Goal: Transaction & Acquisition: Purchase product/service

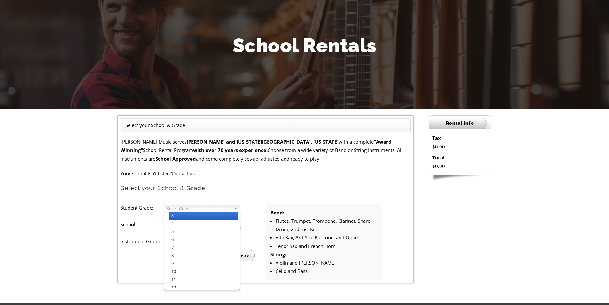
click at [176, 208] on span "Select Grade..." at bounding box center [199, 209] width 65 height 8
click at [246, 174] on p "Your school isn't listed? Contact us" at bounding box center [266, 173] width 290 height 8
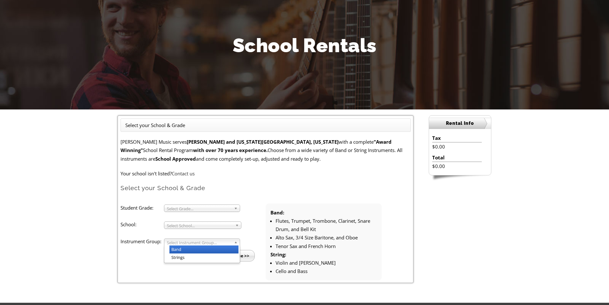
click at [193, 241] on span "Select Instrument Group..." at bounding box center [199, 243] width 65 height 8
click at [191, 207] on span "Select Grade..." at bounding box center [199, 209] width 65 height 8
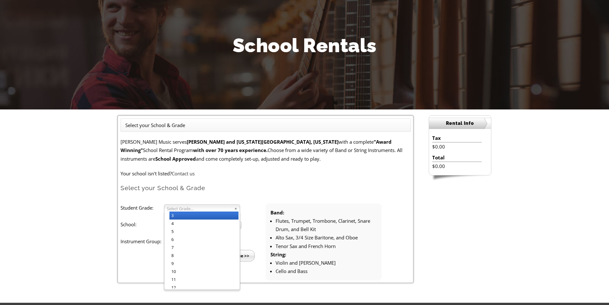
click at [282, 174] on p "Your school isn't listed? Contact us" at bounding box center [266, 173] width 290 height 8
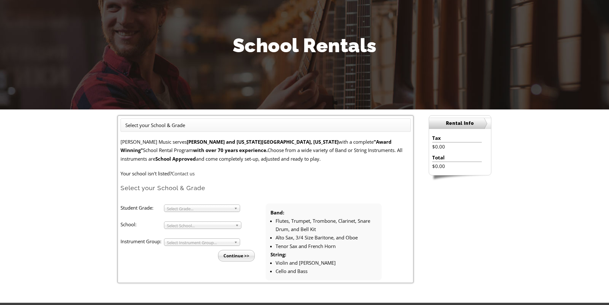
click at [201, 242] on span "Select Instrument Group..." at bounding box center [199, 243] width 65 height 8
click at [190, 259] on li "Strings" at bounding box center [203, 257] width 69 height 8
click at [243, 256] on input "Continue >>" at bounding box center [236, 256] width 37 height 12
click at [204, 222] on span "Select School..." at bounding box center [200, 226] width 66 height 8
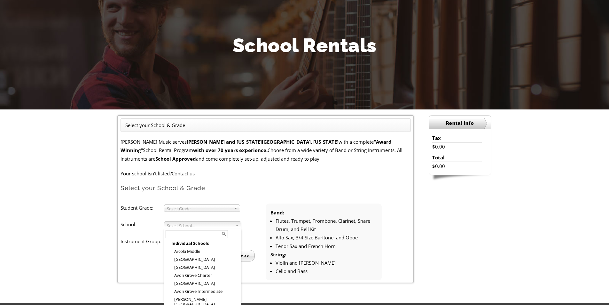
click at [224, 215] on li "Student Grade: 3 4 5 6 7 8 9 10 11 12 Select Grade... 3 4 5 6 7 8 9 10 11 12 Sc…" at bounding box center [193, 232] width 145 height 58
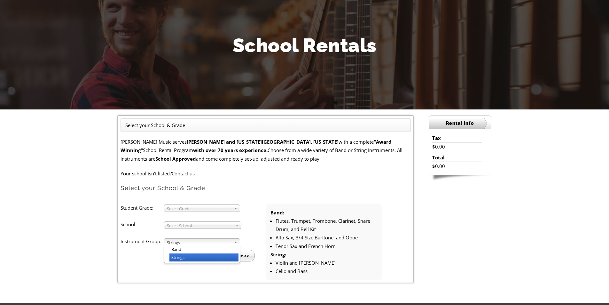
click at [182, 243] on span "Strings" at bounding box center [199, 243] width 65 height 8
click at [185, 259] on li "Strings" at bounding box center [203, 257] width 69 height 8
drag, startPoint x: 241, startPoint y: 256, endPoint x: 353, endPoint y: 29, distance: 253.6
click at [241, 256] on input "Continue >>" at bounding box center [236, 256] width 37 height 12
click at [186, 208] on span "Select Grade..." at bounding box center [199, 209] width 65 height 8
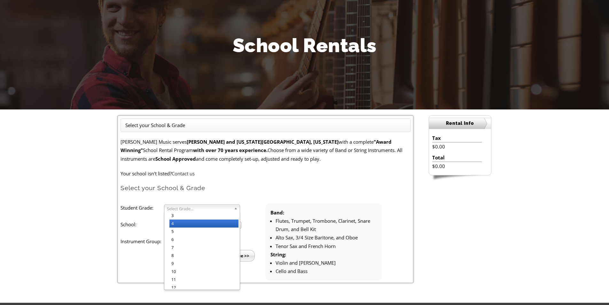
click at [178, 223] on li "4" at bounding box center [203, 223] width 69 height 8
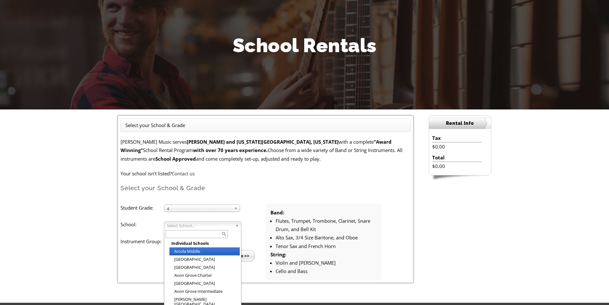
click at [179, 226] on span "Select School..." at bounding box center [200, 226] width 66 height 8
click at [176, 194] on form "[PERSON_NAME] Music serves [GEOGRAPHIC_DATA] and [US_STATE][GEOGRAPHIC_DATA], […" at bounding box center [266, 209] width 290 height 143
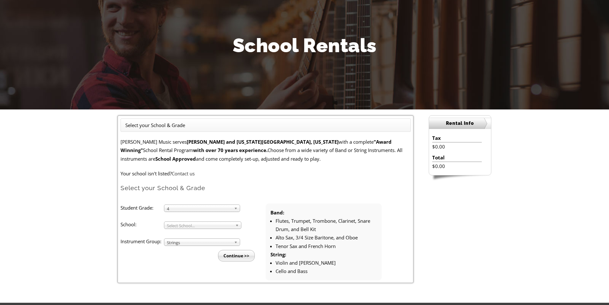
click at [181, 196] on form "[PERSON_NAME] Music serves [GEOGRAPHIC_DATA] and [US_STATE][GEOGRAPHIC_DATA], […" at bounding box center [266, 209] width 290 height 143
click at [189, 209] on span "4" at bounding box center [199, 209] width 65 height 8
click at [178, 221] on li "4" at bounding box center [203, 223] width 69 height 8
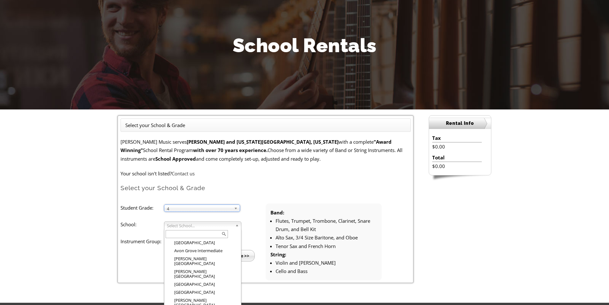
scroll to position [8, 0]
click at [182, 224] on span "Select School..." at bounding box center [200, 226] width 66 height 8
click at [211, 281] on li "[GEOGRAPHIC_DATA]" at bounding box center [204, 285] width 70 height 8
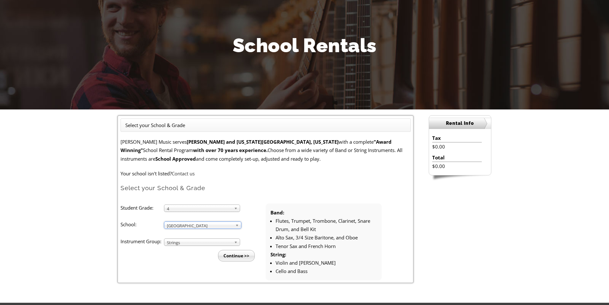
click at [201, 241] on span "Strings" at bounding box center [199, 243] width 65 height 8
click at [201, 256] on li "Strings" at bounding box center [203, 257] width 69 height 8
click at [232, 253] on input "Continue >>" at bounding box center [236, 256] width 37 height 12
click at [196, 242] on span "Strings" at bounding box center [199, 243] width 65 height 8
click at [212, 256] on li "Strings" at bounding box center [203, 257] width 69 height 8
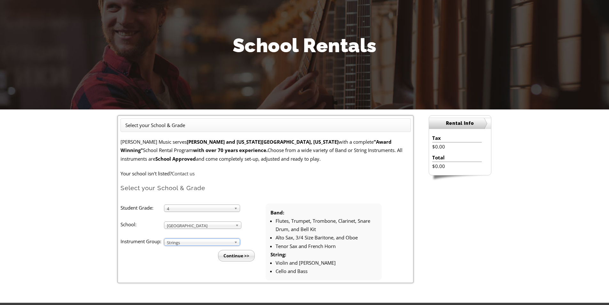
click at [240, 256] on input "Continue >>" at bounding box center [236, 256] width 37 height 12
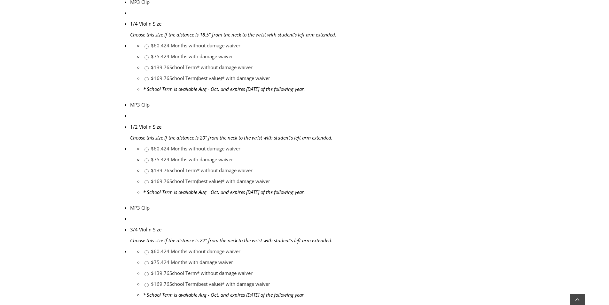
scroll to position [544, 0]
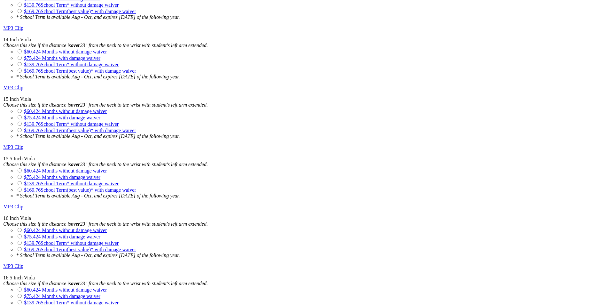
scroll to position [1034, 0]
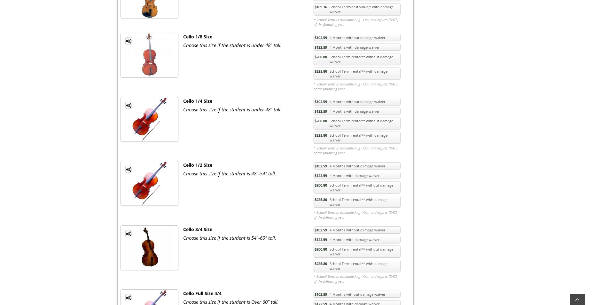
click at [335, 245] on link "$200.80 School Term rental** without damage waiver" at bounding box center [357, 251] width 87 height 12
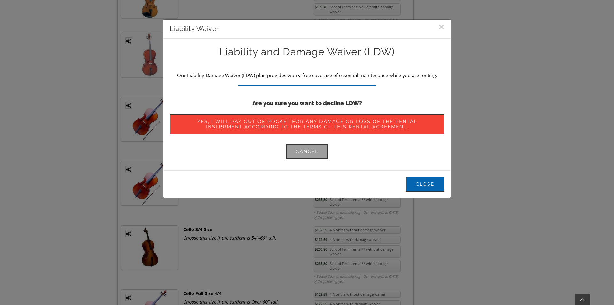
click at [438, 27] on button "×" at bounding box center [441, 27] width 6 height 10
